Goal: Information Seeking & Learning: Learn about a topic

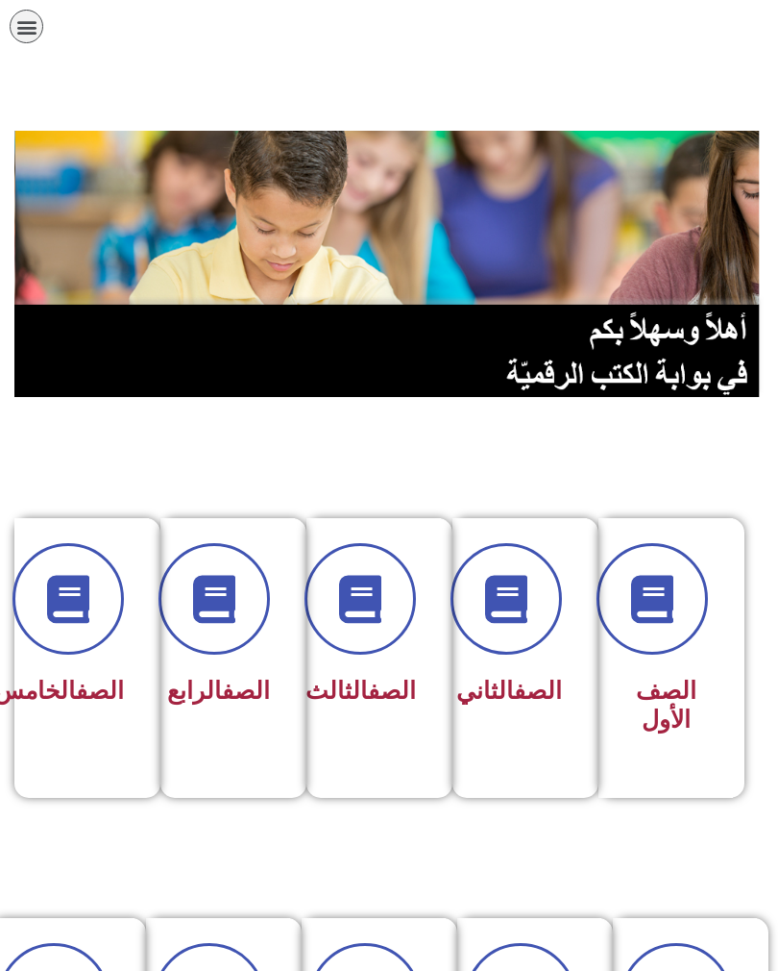
click at [363, 704] on span "الصف الثالث" at bounding box center [361, 690] width 111 height 28
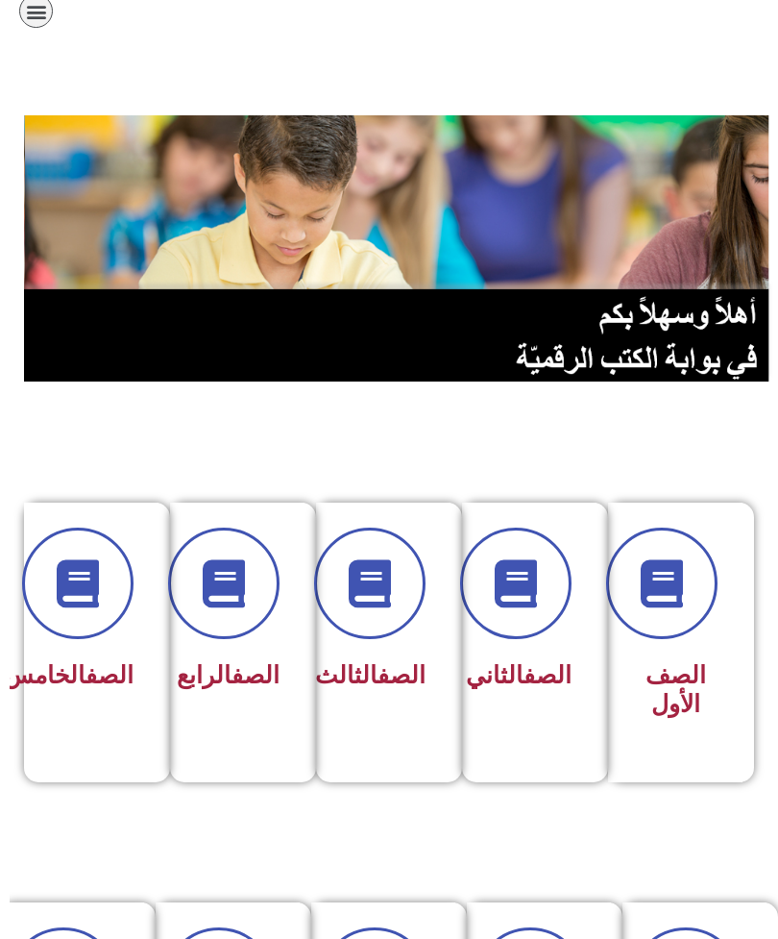
scroll to position [15, -10]
click at [232, 685] on link "الصف" at bounding box center [256, 675] width 48 height 28
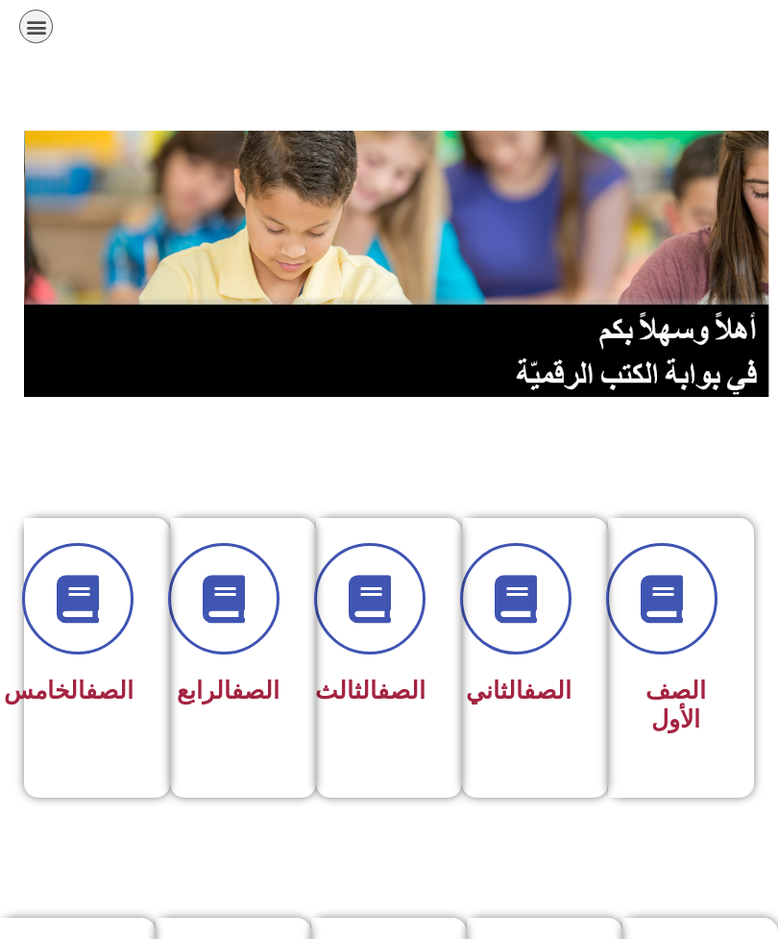
click at [232, 702] on link "الصف" at bounding box center [256, 690] width 48 height 28
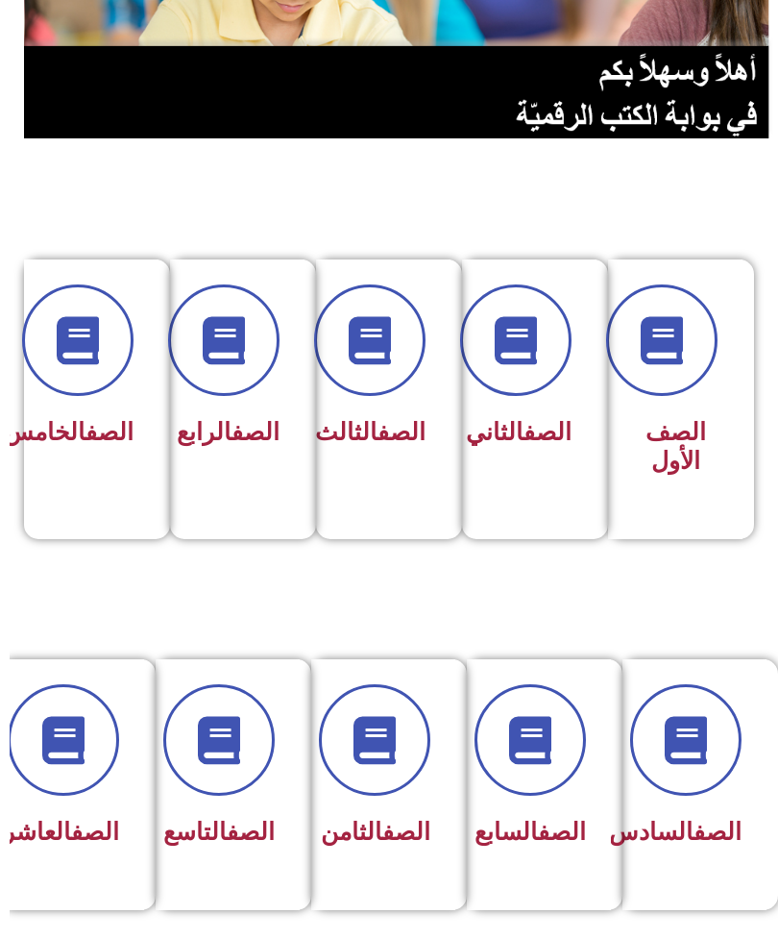
scroll to position [258, -10]
click at [385, 442] on link "الصف" at bounding box center [402, 432] width 48 height 28
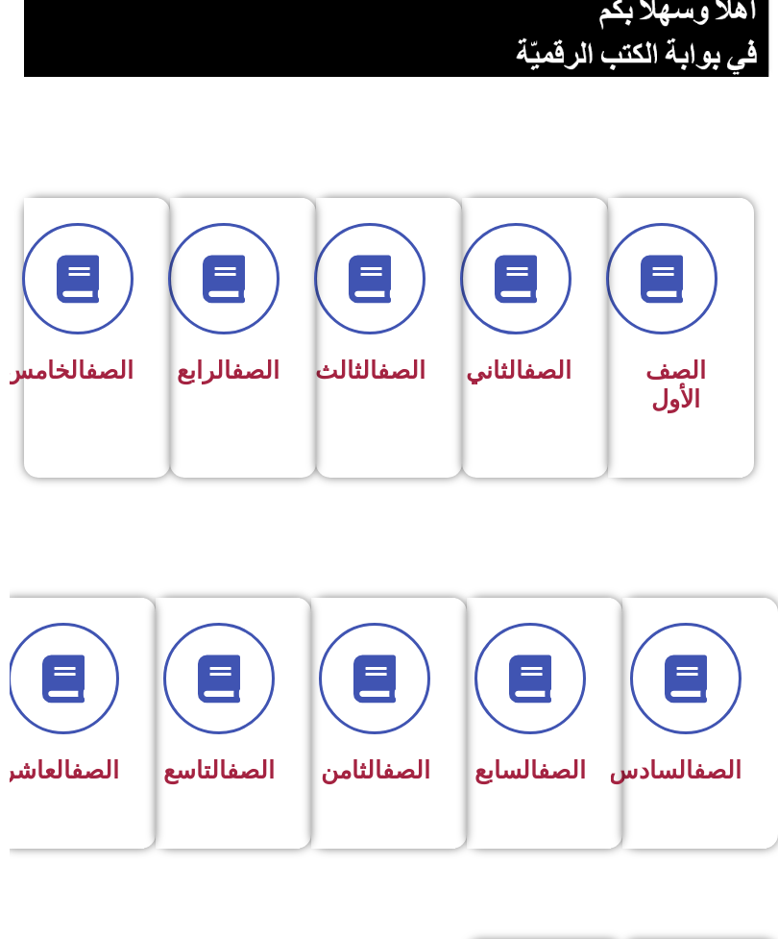
scroll to position [320, -10]
click at [232, 381] on link "الصف" at bounding box center [256, 371] width 48 height 28
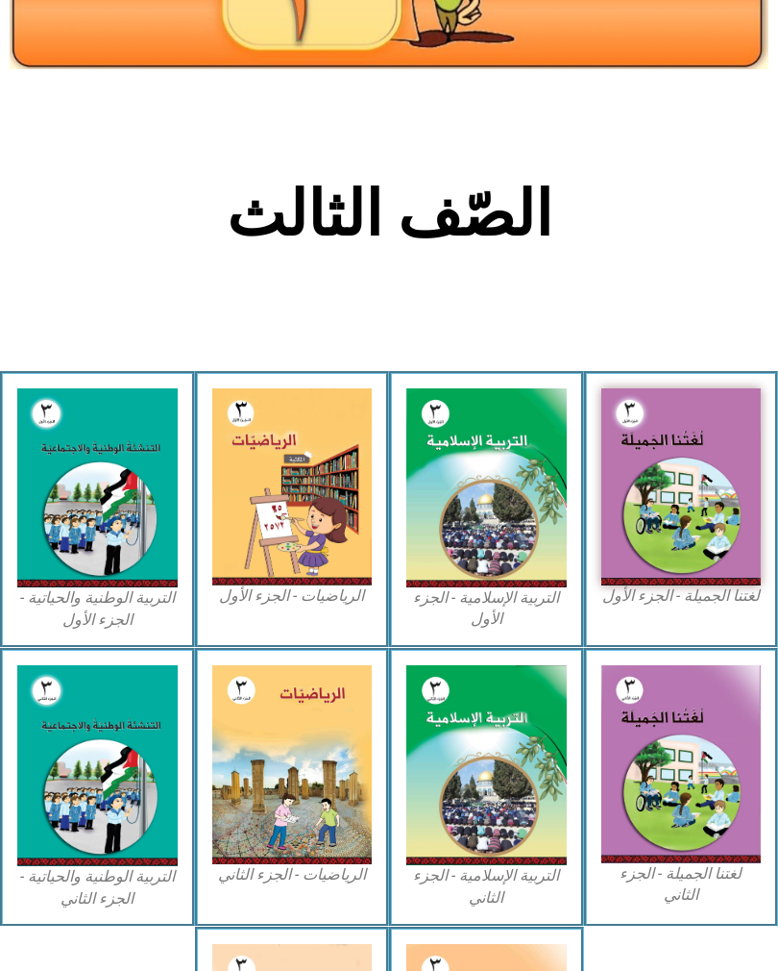
scroll to position [234, 0]
click at [683, 512] on img at bounding box center [682, 486] width 160 height 197
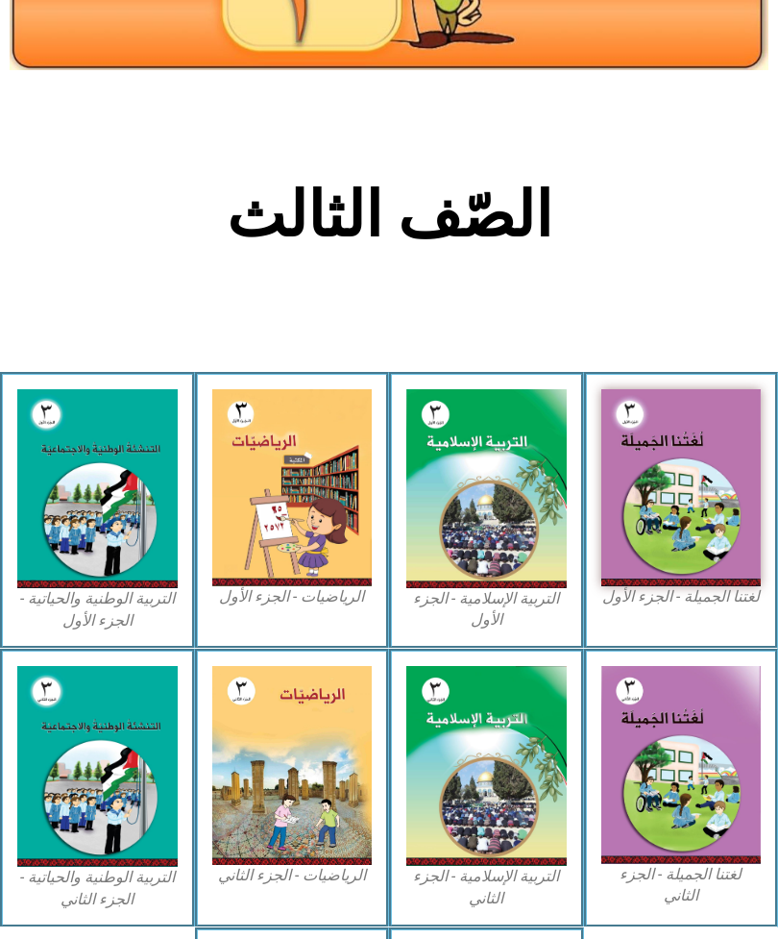
scroll to position [234, 0]
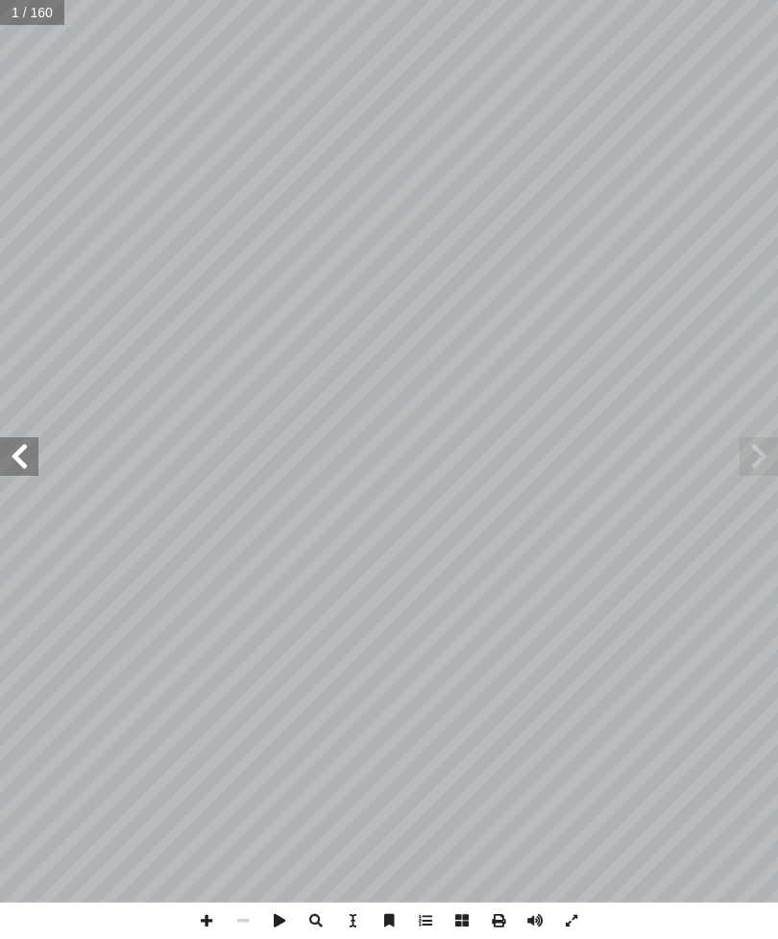
click at [742, 472] on span at bounding box center [759, 456] width 38 height 38
click at [750, 448] on span at bounding box center [759, 456] width 38 height 38
click at [748, 459] on span at bounding box center [759, 456] width 38 height 38
click at [24, 457] on span at bounding box center [19, 456] width 38 height 38
click at [30, 449] on span at bounding box center [19, 456] width 38 height 38
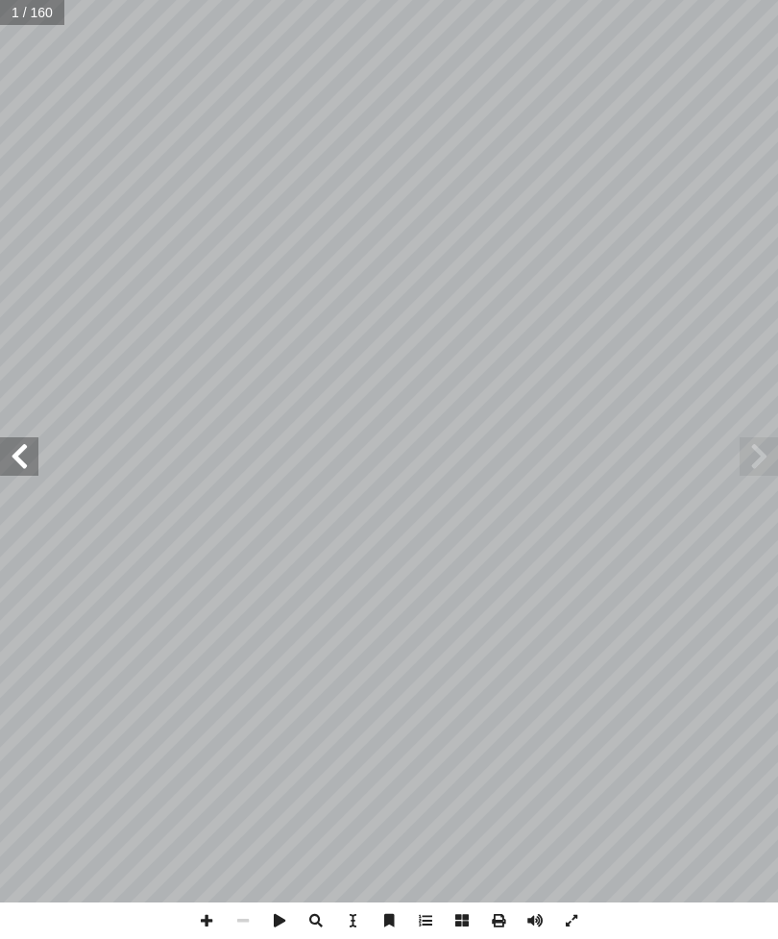
click at [28, 461] on span at bounding box center [19, 456] width 38 height 38
click at [16, 451] on span at bounding box center [19, 456] width 38 height 38
click at [13, 453] on span at bounding box center [19, 456] width 38 height 38
click at [9, 453] on span at bounding box center [19, 456] width 38 height 38
click at [16, 466] on span at bounding box center [19, 456] width 38 height 38
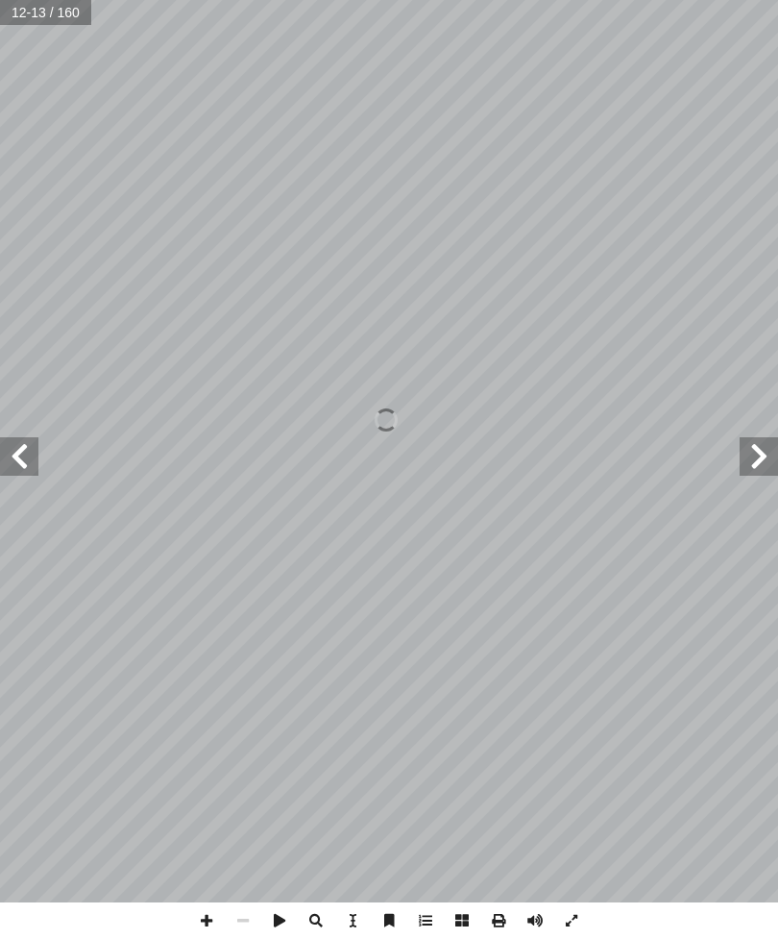
click at [13, 460] on span at bounding box center [19, 456] width 38 height 38
click at [12, 456] on span at bounding box center [19, 456] width 38 height 38
click at [28, 455] on span at bounding box center [19, 456] width 38 height 38
click at [12, 455] on span at bounding box center [19, 456] width 38 height 38
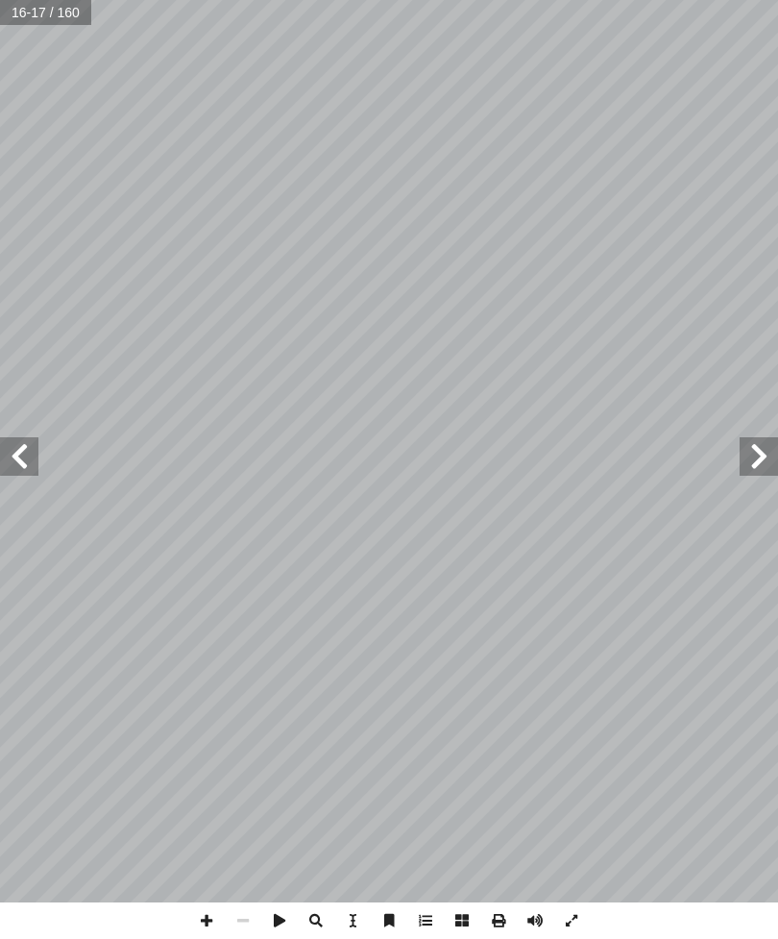
click at [13, 458] on span at bounding box center [19, 456] width 38 height 38
click at [11, 455] on span at bounding box center [19, 456] width 38 height 38
click at [13, 459] on span at bounding box center [19, 456] width 38 height 38
click at [21, 457] on span at bounding box center [19, 456] width 38 height 38
click at [27, 460] on span at bounding box center [19, 456] width 38 height 38
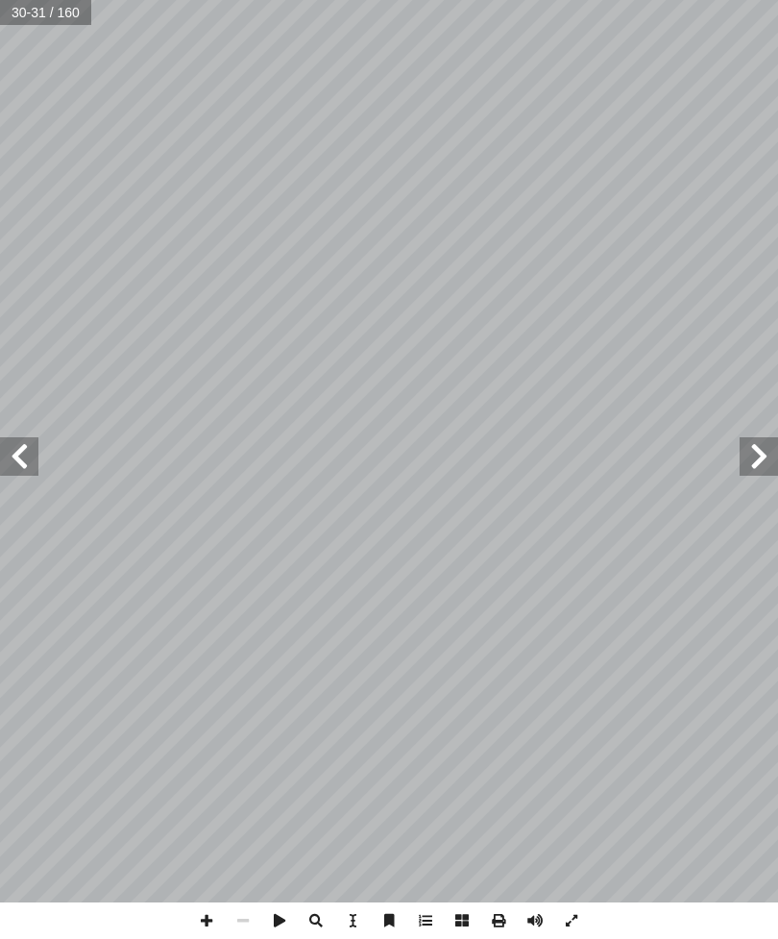
click at [31, 455] on span at bounding box center [19, 456] width 38 height 38
click at [30, 457] on span at bounding box center [19, 456] width 38 height 38
click at [9, 457] on span at bounding box center [19, 456] width 38 height 38
click at [35, 466] on span at bounding box center [19, 456] width 38 height 38
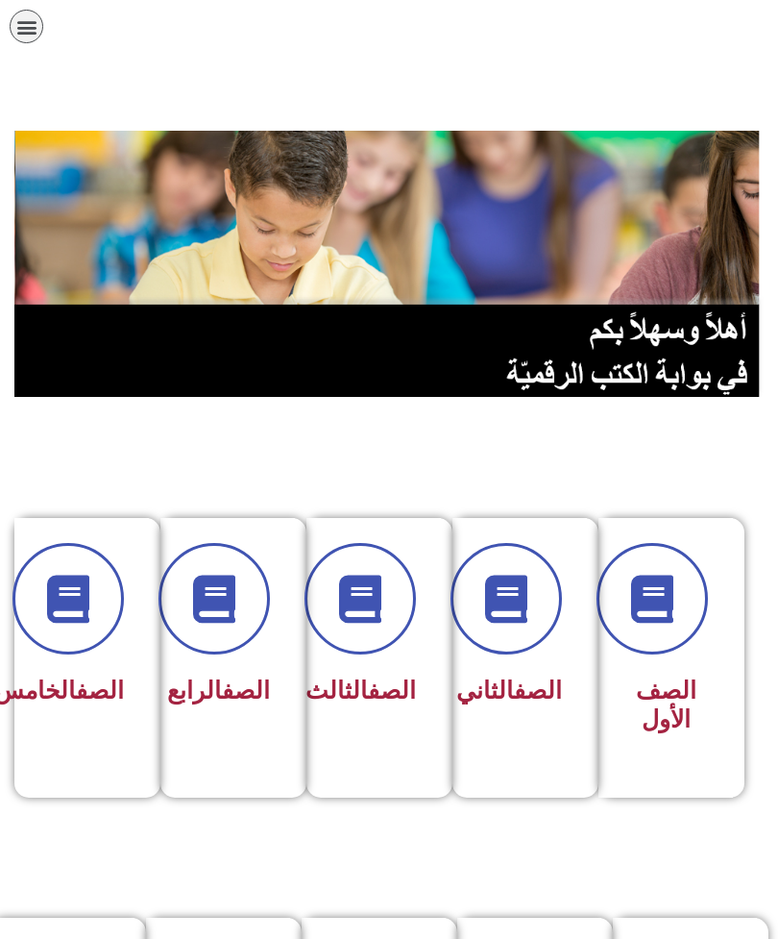
click at [222, 701] on link "الصف" at bounding box center [246, 690] width 48 height 28
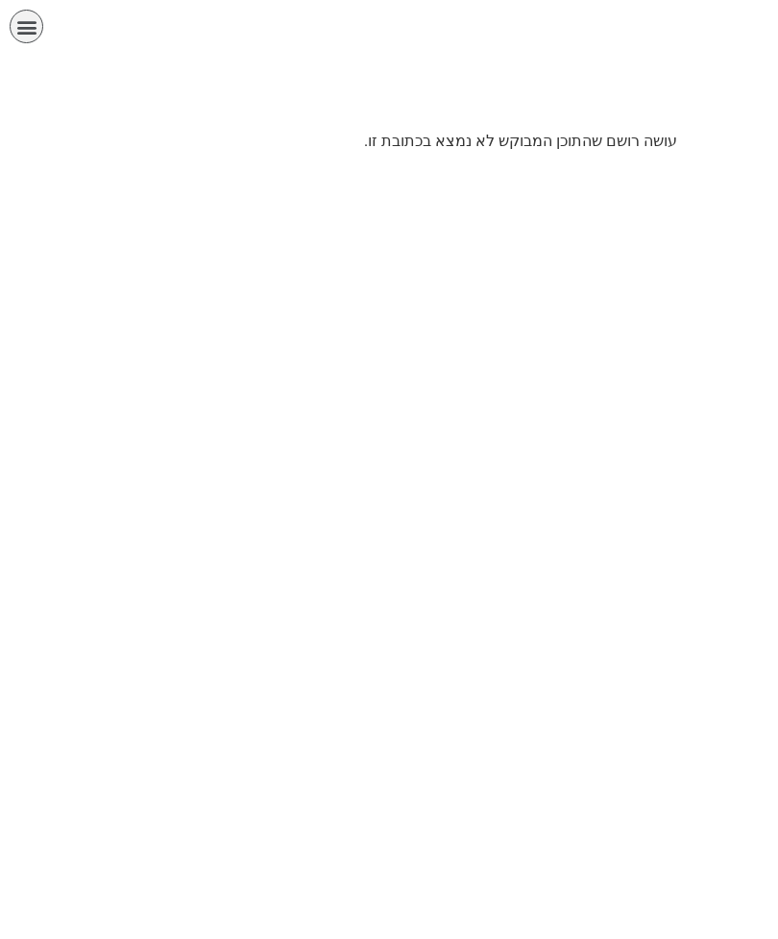
click at [385, 141] on p "עושה רושם שהתוכן המבוקש לא נמצא בכתובת זו." at bounding box center [389, 141] width 577 height 23
click at [6, 15] on div "الصفحة الرئيسية الصف الأول الصف الثاني الصف الثالث الصف الرابع الصف الخامس الصف…" at bounding box center [335, 31] width 671 height 62
click at [29, 30] on icon "כפתור פתיחת תפריט" at bounding box center [26, 26] width 21 height 21
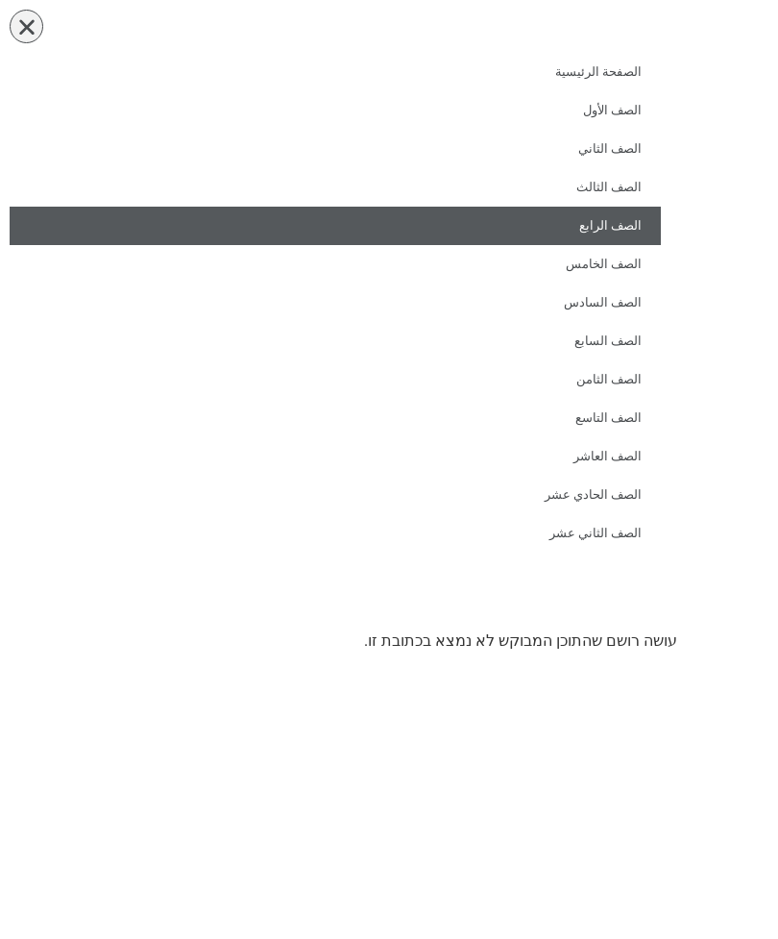
click at [587, 228] on link "الصف الرابع" at bounding box center [336, 226] width 652 height 38
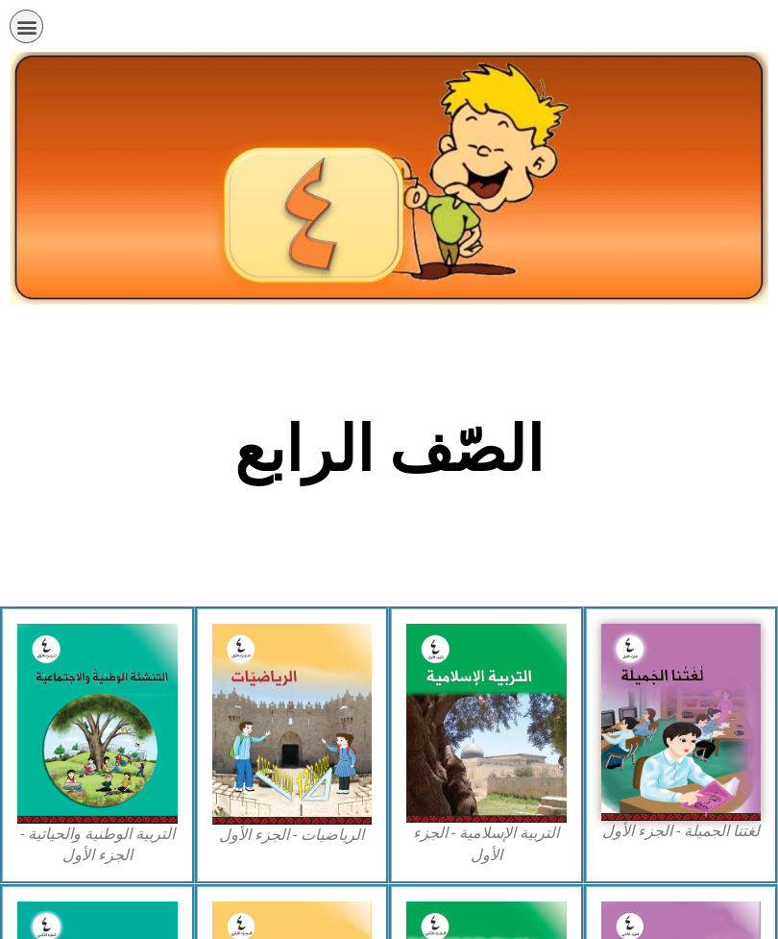
click at [646, 759] on img at bounding box center [682, 722] width 160 height 197
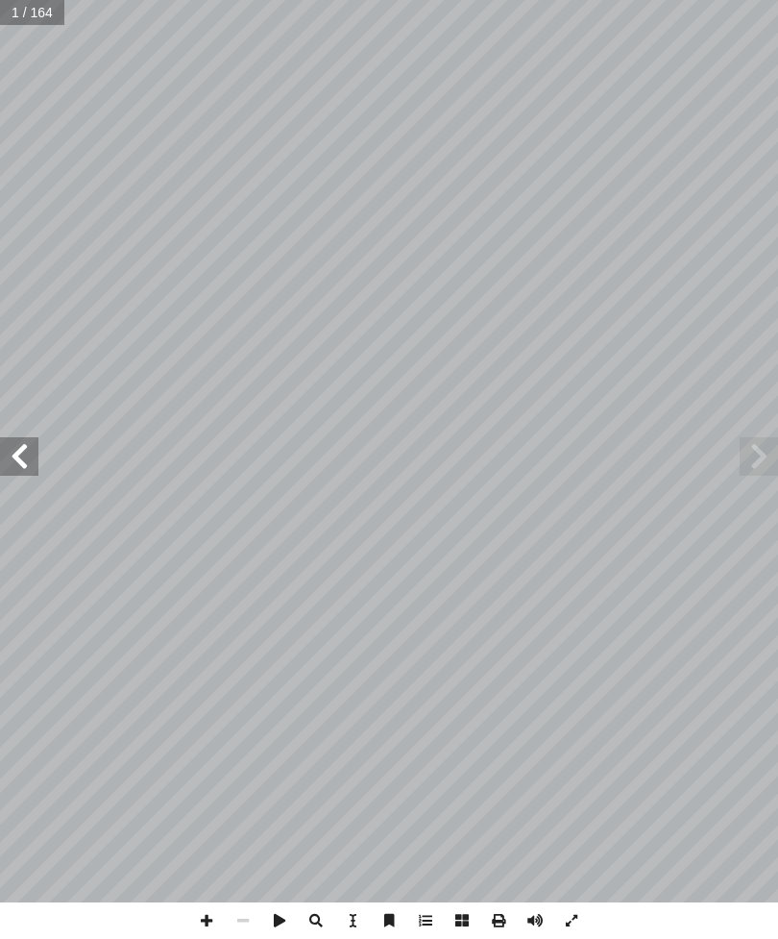
click at [9, 465] on span at bounding box center [19, 456] width 38 height 38
click at [35, 443] on span at bounding box center [19, 456] width 38 height 38
click at [25, 446] on span at bounding box center [19, 456] width 38 height 38
click at [8, 443] on span at bounding box center [19, 456] width 38 height 38
click at [7, 451] on span at bounding box center [19, 456] width 38 height 38
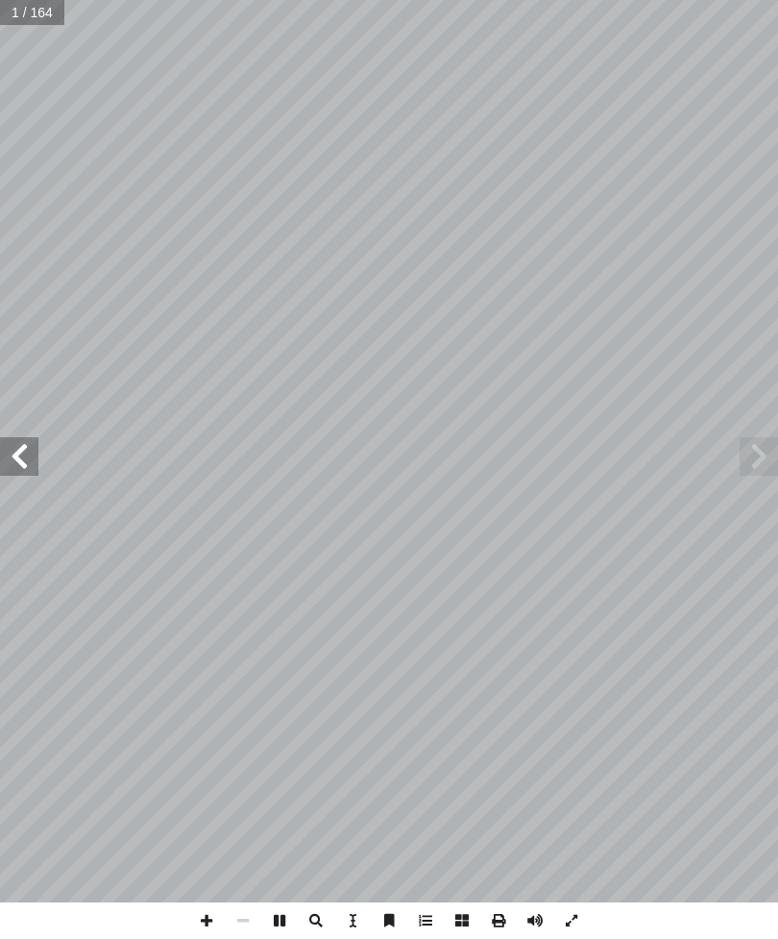
click at [14, 458] on span at bounding box center [19, 456] width 38 height 38
click at [13, 455] on span at bounding box center [19, 456] width 38 height 38
click at [12, 454] on span at bounding box center [19, 456] width 38 height 38
click at [16, 457] on span at bounding box center [19, 456] width 38 height 38
click at [14, 458] on span at bounding box center [19, 456] width 38 height 38
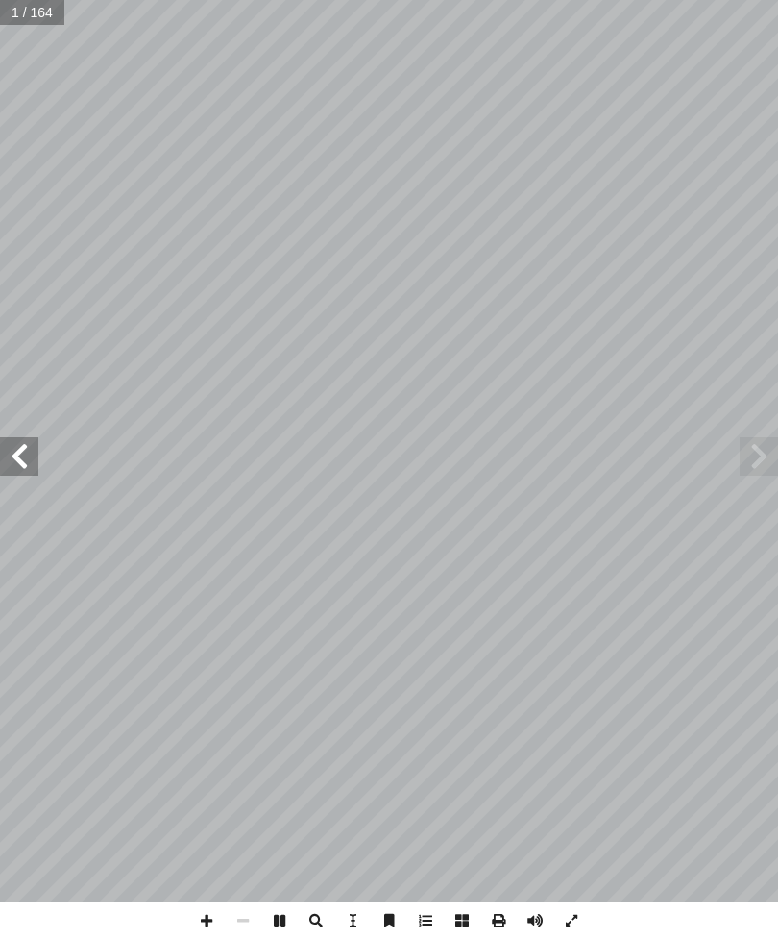
click at [28, 469] on span at bounding box center [19, 456] width 38 height 38
click at [28, 474] on span at bounding box center [19, 456] width 38 height 38
click at [30, 469] on span at bounding box center [19, 456] width 38 height 38
click at [14, 454] on span at bounding box center [19, 456] width 38 height 38
click at [6, 448] on span at bounding box center [19, 456] width 38 height 38
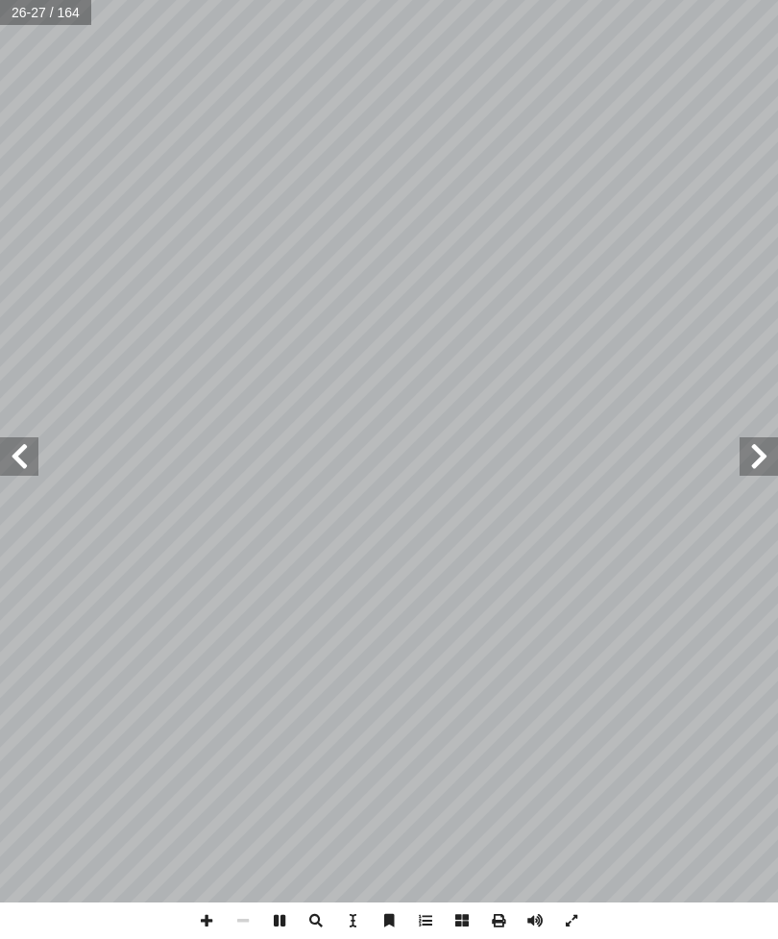
click at [12, 450] on span at bounding box center [19, 456] width 38 height 38
click at [16, 453] on span at bounding box center [19, 456] width 38 height 38
click at [15, 455] on span at bounding box center [19, 456] width 38 height 38
click at [10, 451] on span at bounding box center [19, 456] width 38 height 38
click at [15, 458] on span at bounding box center [19, 456] width 38 height 38
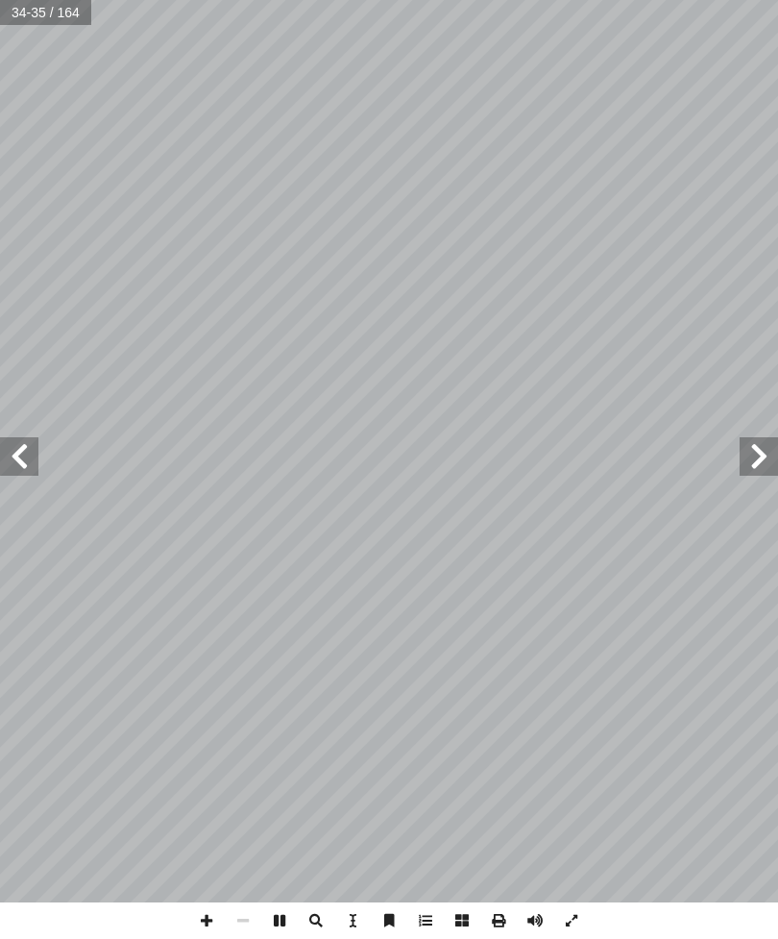
click at [15, 462] on span at bounding box center [19, 456] width 38 height 38
click at [21, 456] on span at bounding box center [19, 456] width 38 height 38
click at [18, 459] on span at bounding box center [19, 456] width 38 height 38
click at [14, 448] on span at bounding box center [19, 456] width 38 height 38
click at [18, 454] on span at bounding box center [19, 456] width 38 height 38
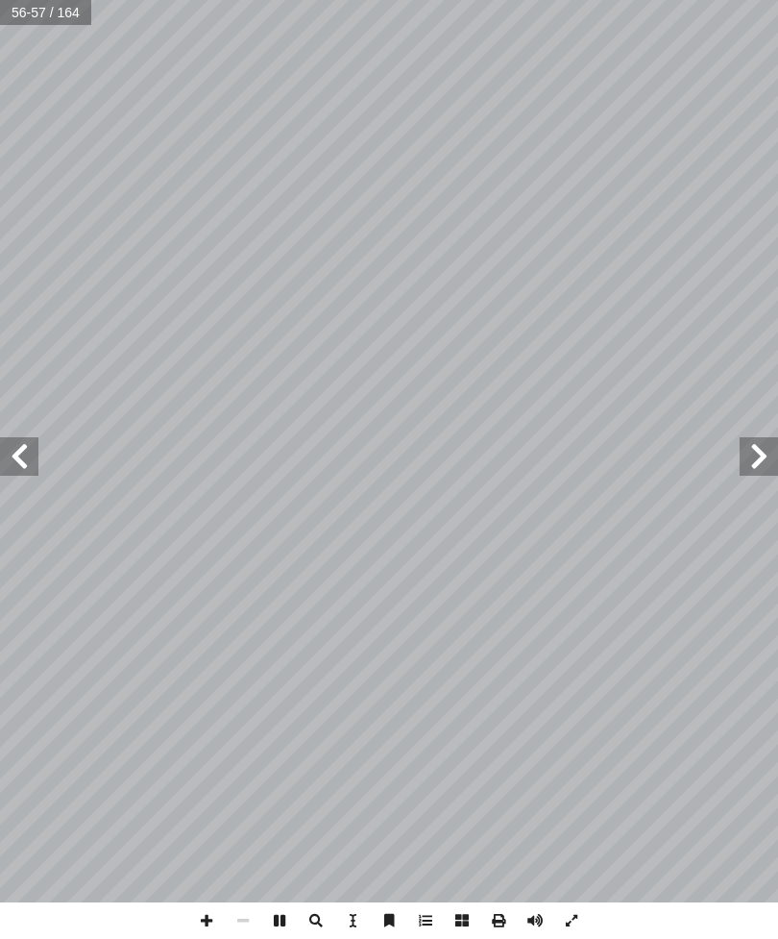
click at [12, 455] on span at bounding box center [19, 456] width 38 height 38
click at [764, 448] on span at bounding box center [759, 456] width 38 height 38
click at [767, 448] on span at bounding box center [759, 456] width 38 height 38
click at [765, 457] on span at bounding box center [759, 456] width 38 height 38
